Goal: Find specific page/section: Find specific page/section

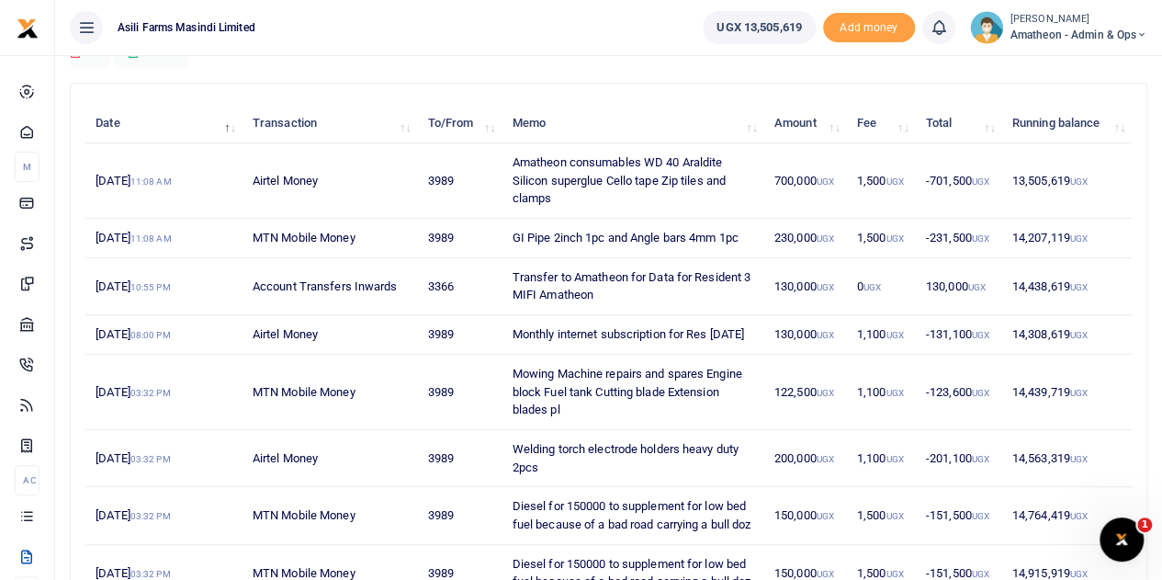
scroll to position [184, 0]
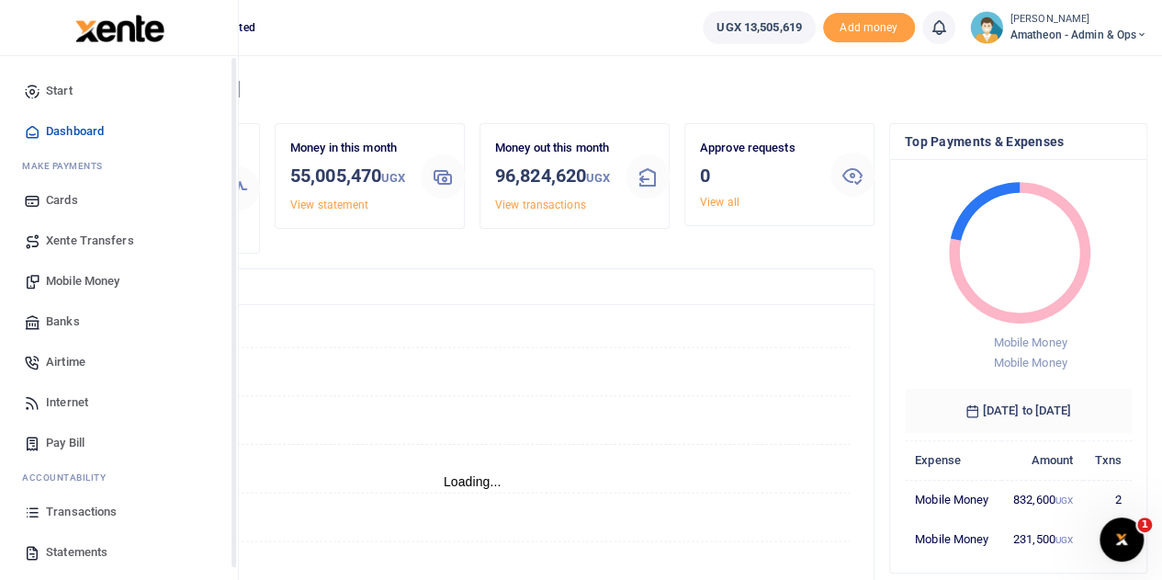
scroll to position [15, 15]
click at [68, 506] on span "Transactions" at bounding box center [81, 512] width 71 height 18
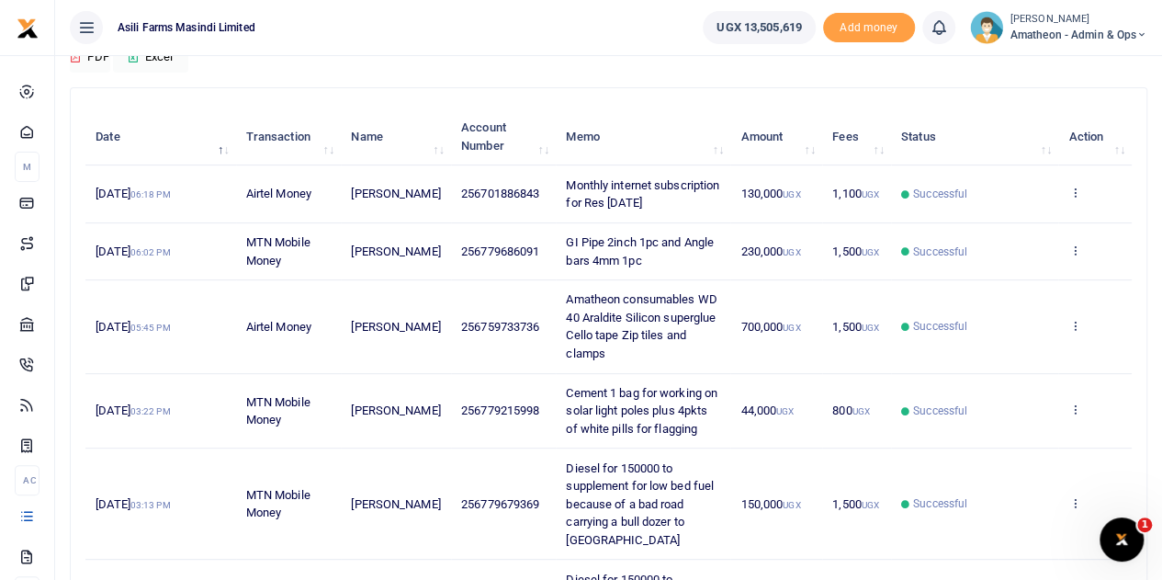
scroll to position [184, 0]
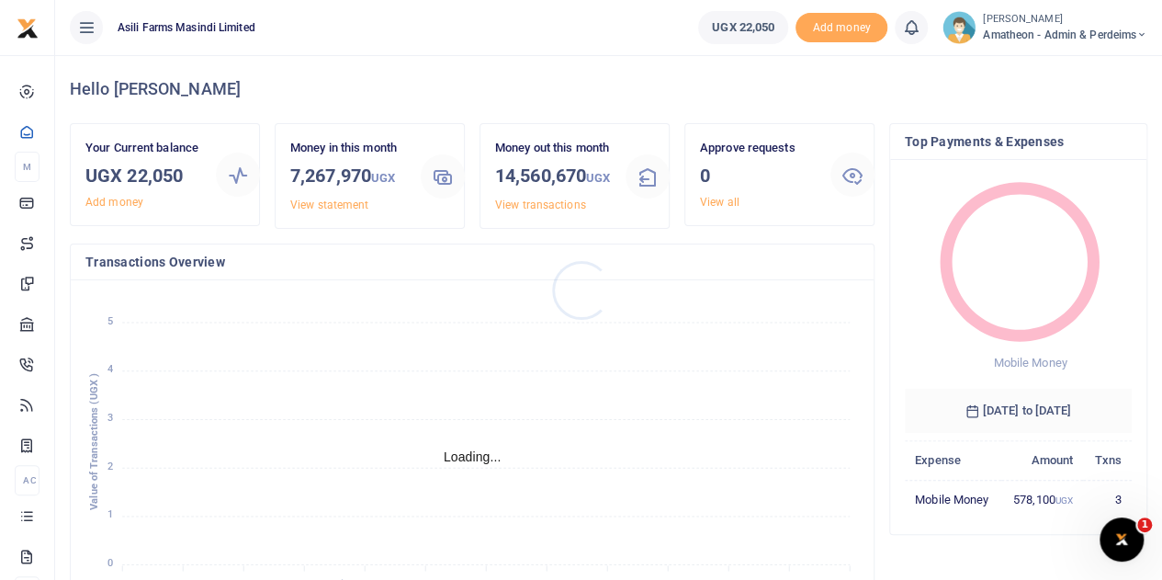
scroll to position [15, 15]
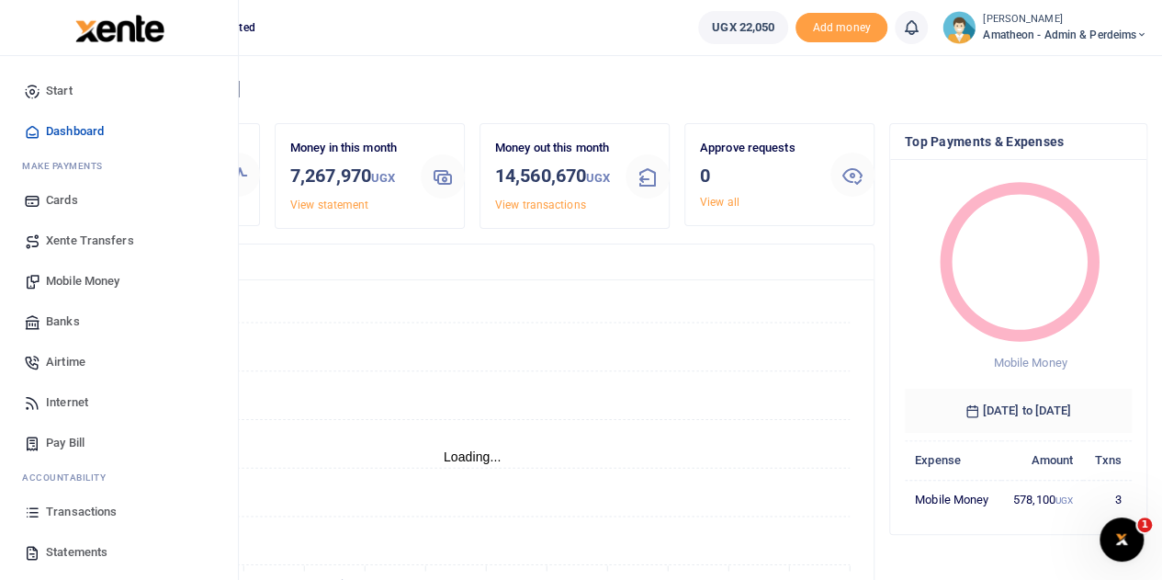
click at [70, 504] on span "Transactions" at bounding box center [81, 512] width 71 height 18
